Goal: Information Seeking & Learning: Learn about a topic

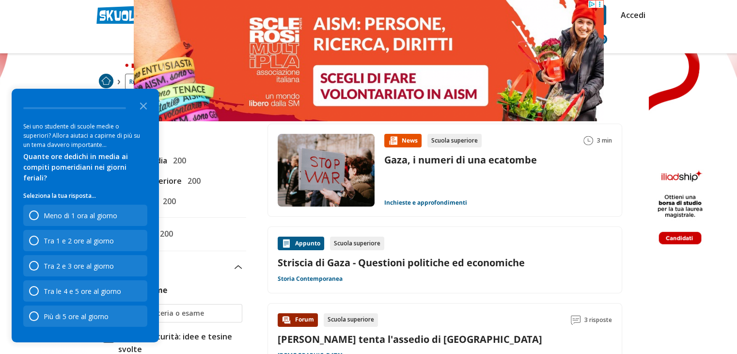
scroll to position [45, 0]
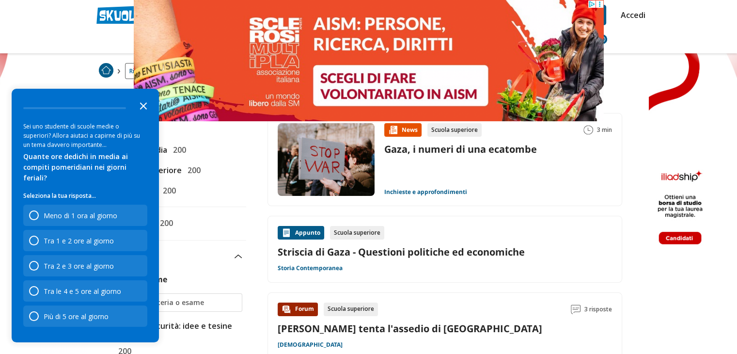
click at [144, 115] on icon "Close the survey" at bounding box center [143, 104] width 19 height 19
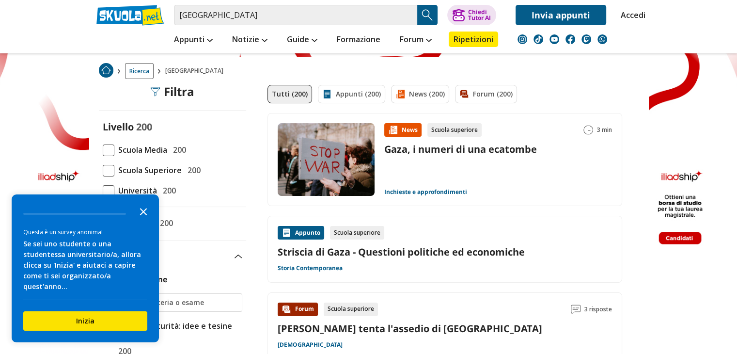
click at [141, 215] on polygon "Close the survey" at bounding box center [143, 211] width 7 height 7
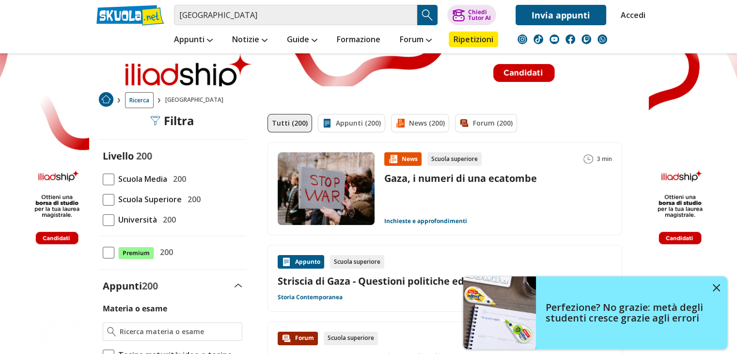
scroll to position [13, 0]
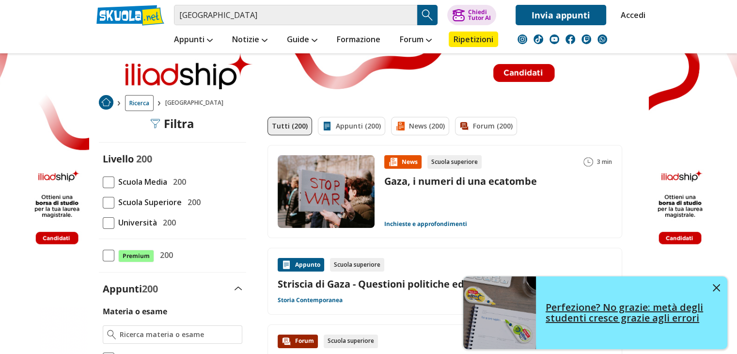
click at [713, 285] on img at bounding box center [715, 287] width 7 height 7
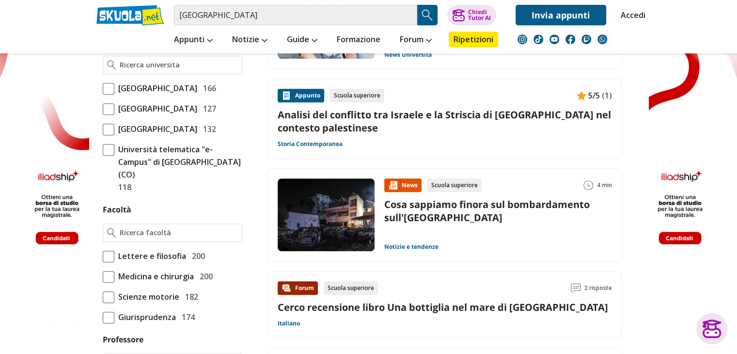
scroll to position [0, 0]
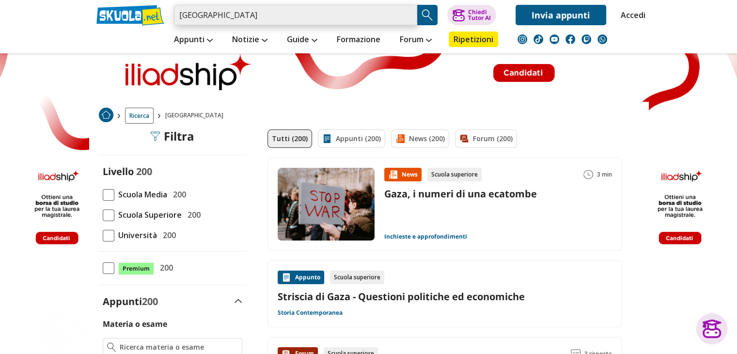
click at [231, 24] on input "gaza" at bounding box center [295, 15] width 243 height 20
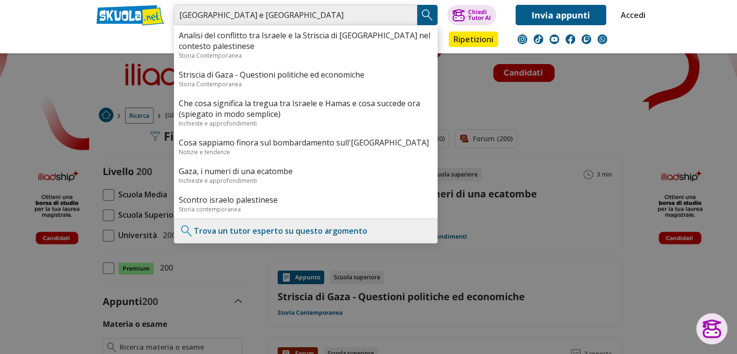
click at [178, 13] on input "gaza e israele" at bounding box center [295, 15] width 243 height 20
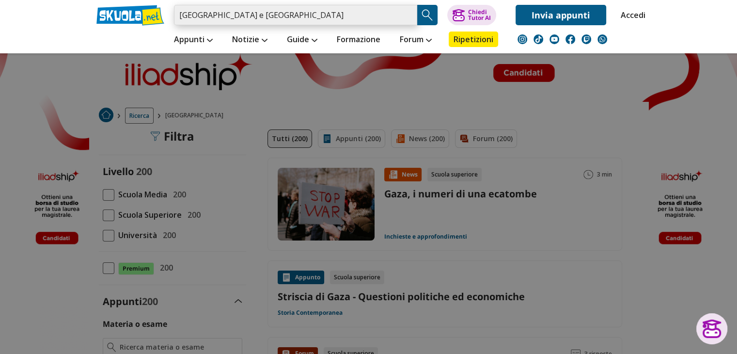
click at [250, 14] on input "gaza e israele" at bounding box center [295, 15] width 243 height 20
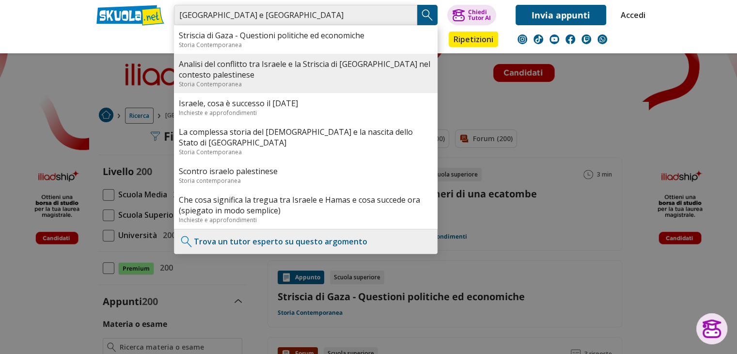
type input "gaza e israele"
click at [272, 74] on link "Analisi del conflitto tra Israele e la Striscia di [GEOGRAPHIC_DATA] nel contes…" at bounding box center [306, 69] width 254 height 21
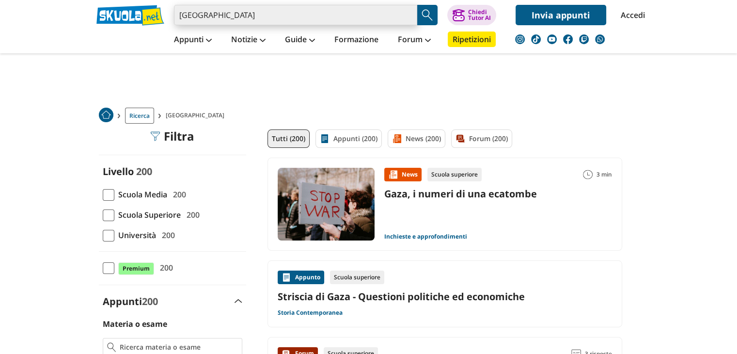
click at [268, 13] on input "gaza" at bounding box center [295, 15] width 243 height 20
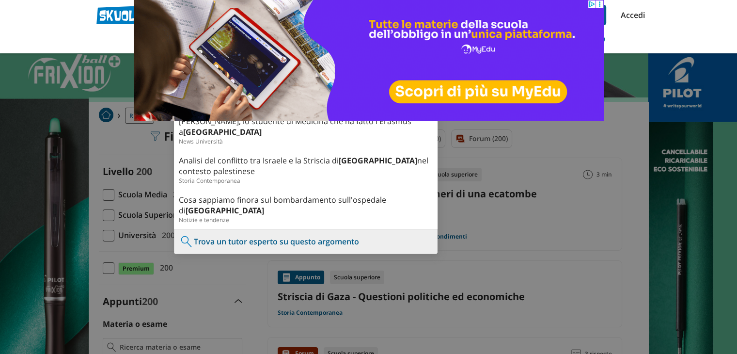
type input "g"
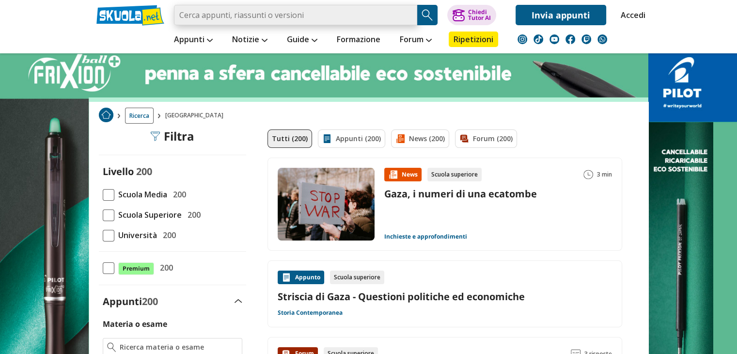
click at [234, 14] on input "search" at bounding box center [295, 15] width 243 height 20
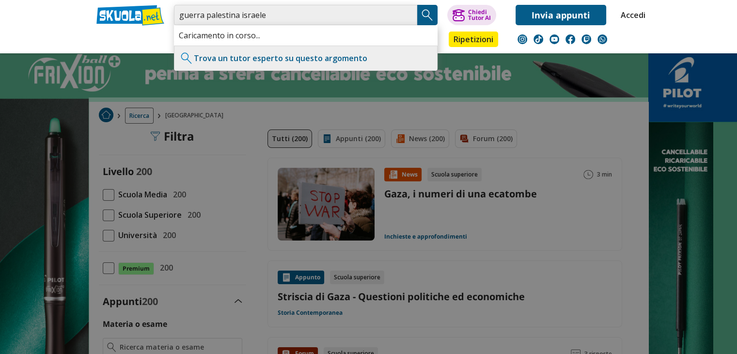
type input "[PERSON_NAME] palestina israele"
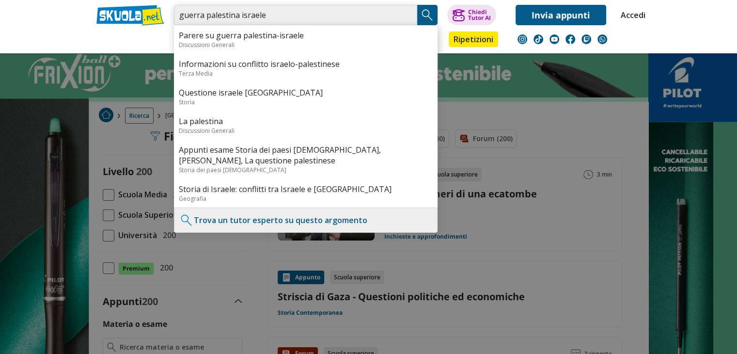
click at [284, 16] on input "[PERSON_NAME] palestina israele" at bounding box center [295, 15] width 243 height 20
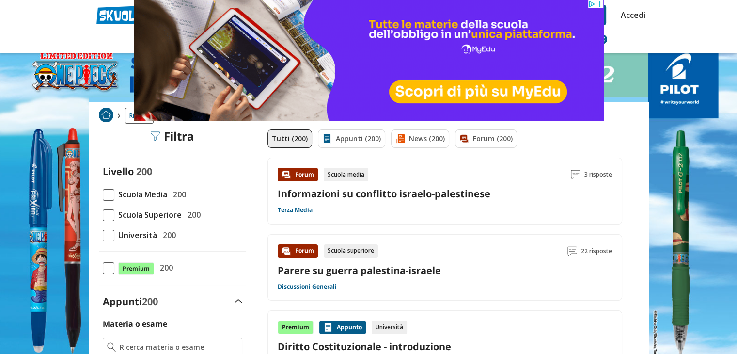
click at [600, 4] on icon at bounding box center [598, 3] width 7 height 7
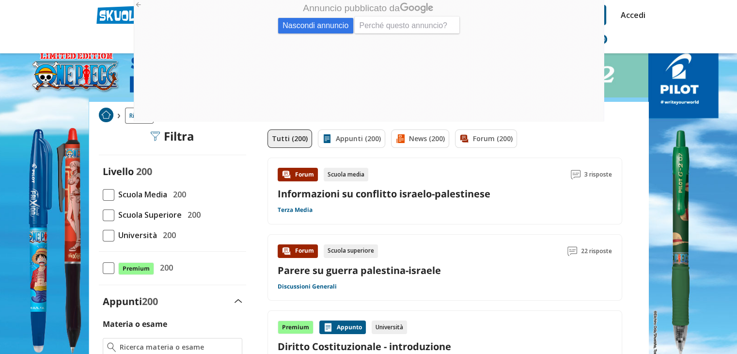
click at [328, 20] on span "Nascondi annuncio" at bounding box center [315, 25] width 75 height 15
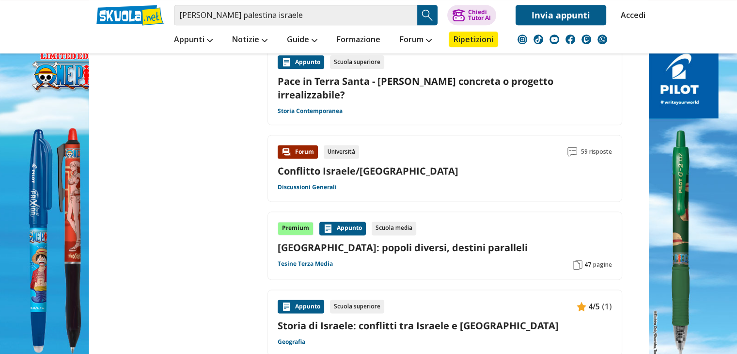
scroll to position [1217, 0]
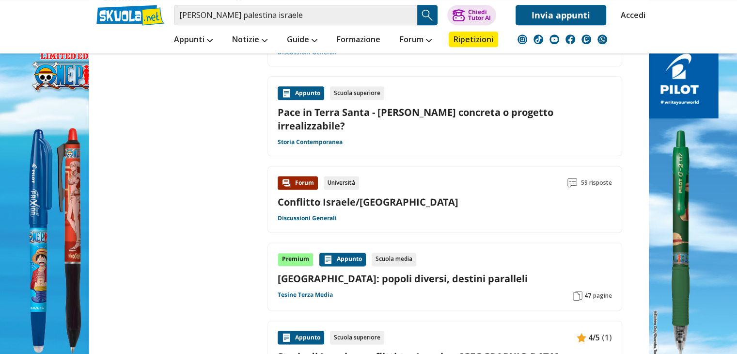
click at [404, 195] on div "Conflitto Israele/[GEOGRAPHIC_DATA]" at bounding box center [445, 201] width 334 height 13
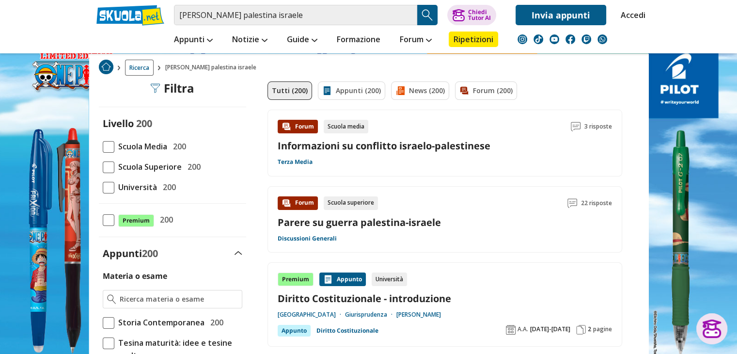
scroll to position [43, 0]
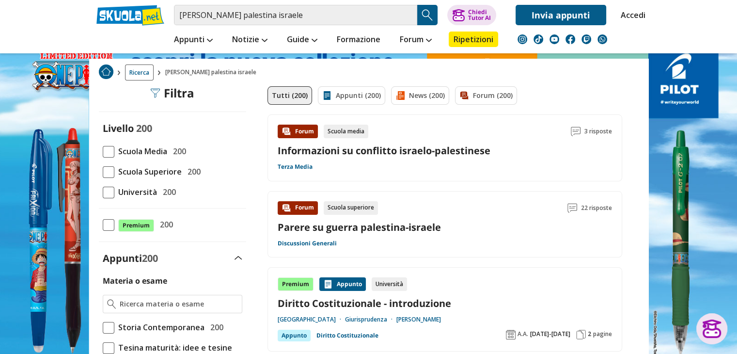
click at [397, 158] on div "Forum Scuola media 3 risposte Informazioni su conflitto israelo-palestinese Ter…" at bounding box center [445, 147] width 334 height 46
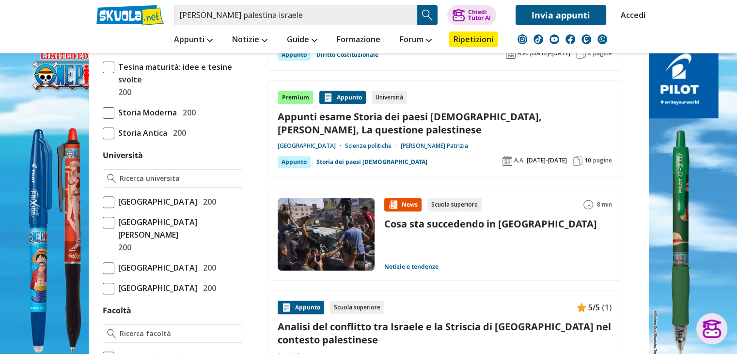
scroll to position [335, 0]
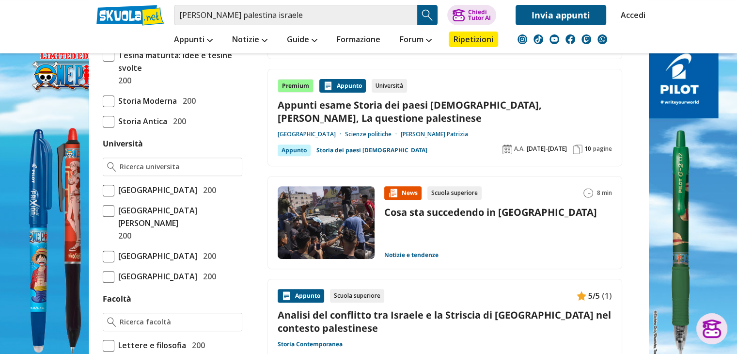
click at [431, 303] on div "Appunto Scuola superiore 5/5 (1) Analisi del conflitto tra Israele e la Strisci…" at bounding box center [445, 319] width 334 height 60
